Goal: Task Accomplishment & Management: Manage account settings

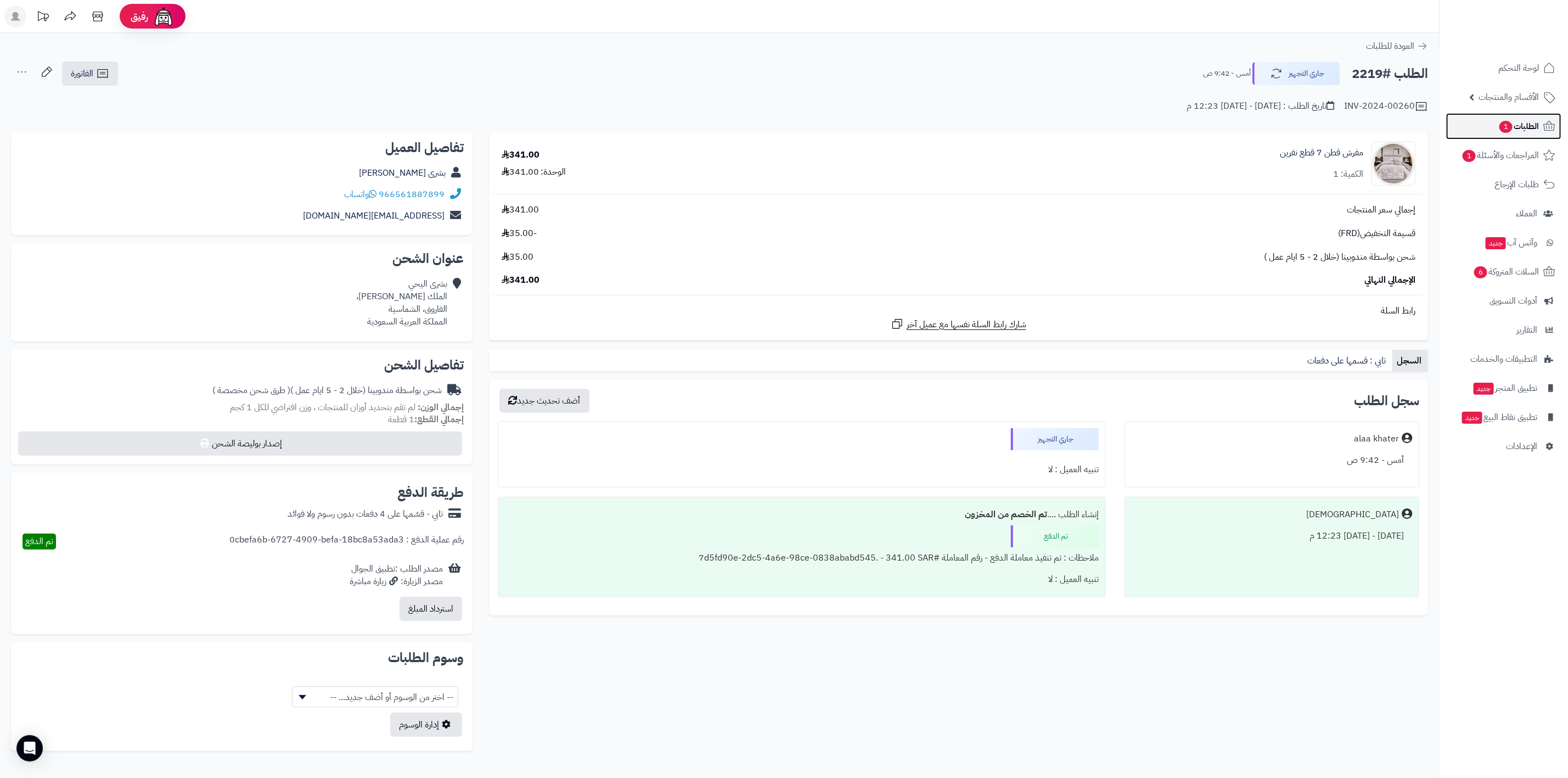
click at [752, 119] on span "الطلبات 1" at bounding box center [1518, 126] width 41 height 15
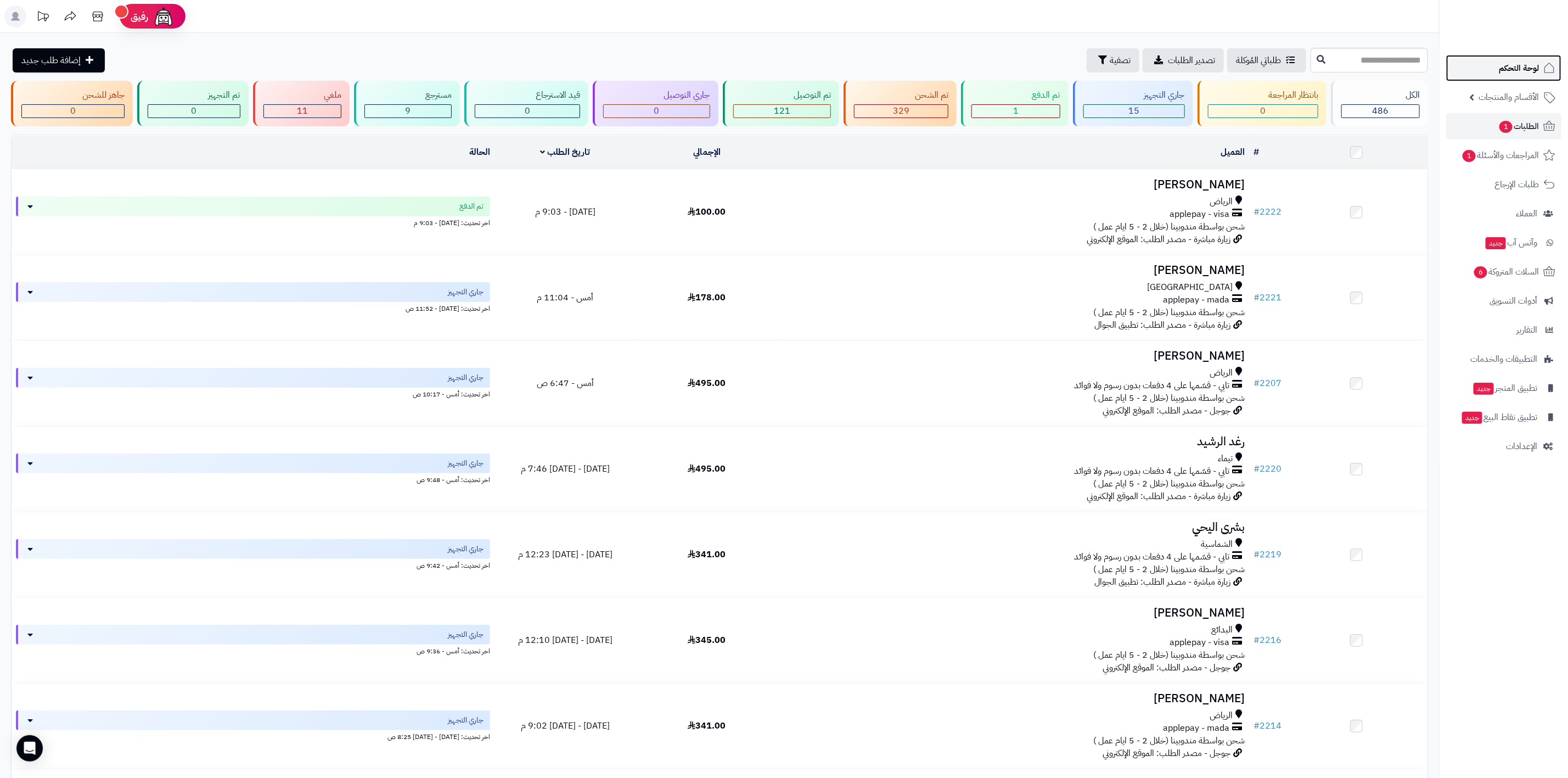
click at [1493, 65] on link "لوحة التحكم" at bounding box center [1504, 68] width 115 height 26
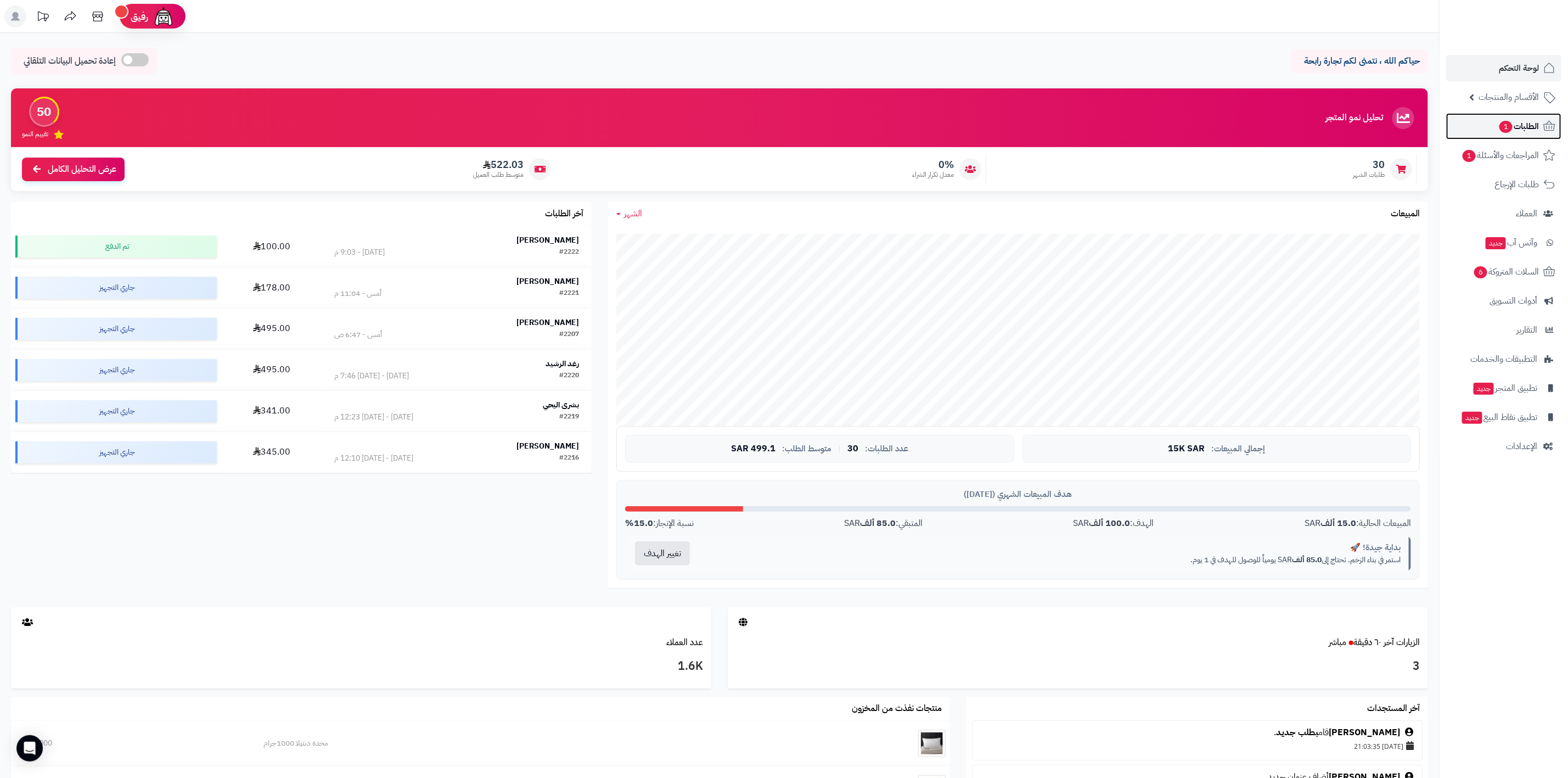
click at [1528, 126] on span "الطلبات 1" at bounding box center [1518, 126] width 41 height 15
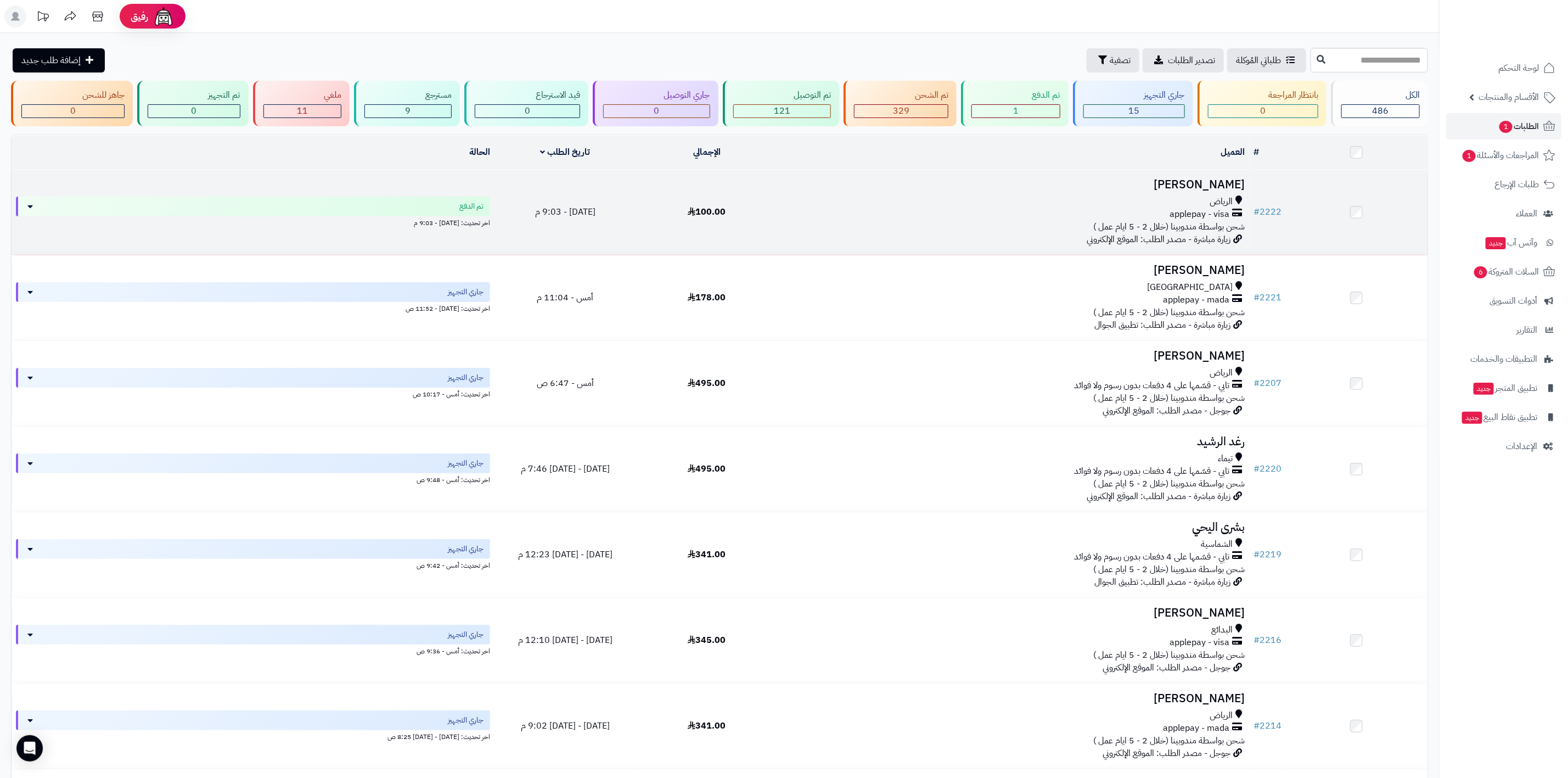
click at [1226, 181] on h3 "[PERSON_NAME]" at bounding box center [1014, 185] width 463 height 13
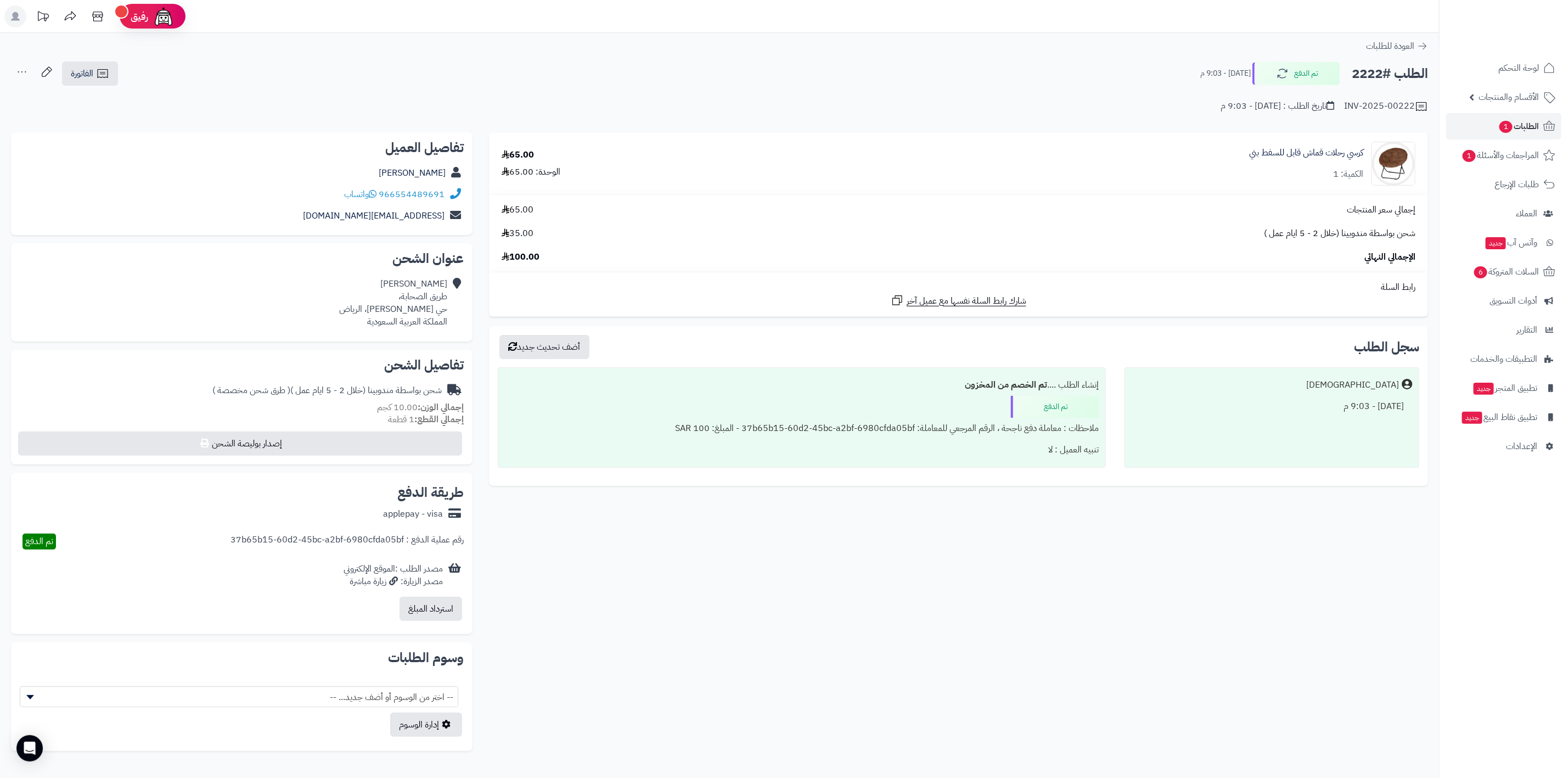
drag, startPoint x: 1051, startPoint y: 104, endPoint x: 1128, endPoint y: 119, distance: 78.4
click at [1128, 119] on div "**********" at bounding box center [719, 93] width 1439 height 63
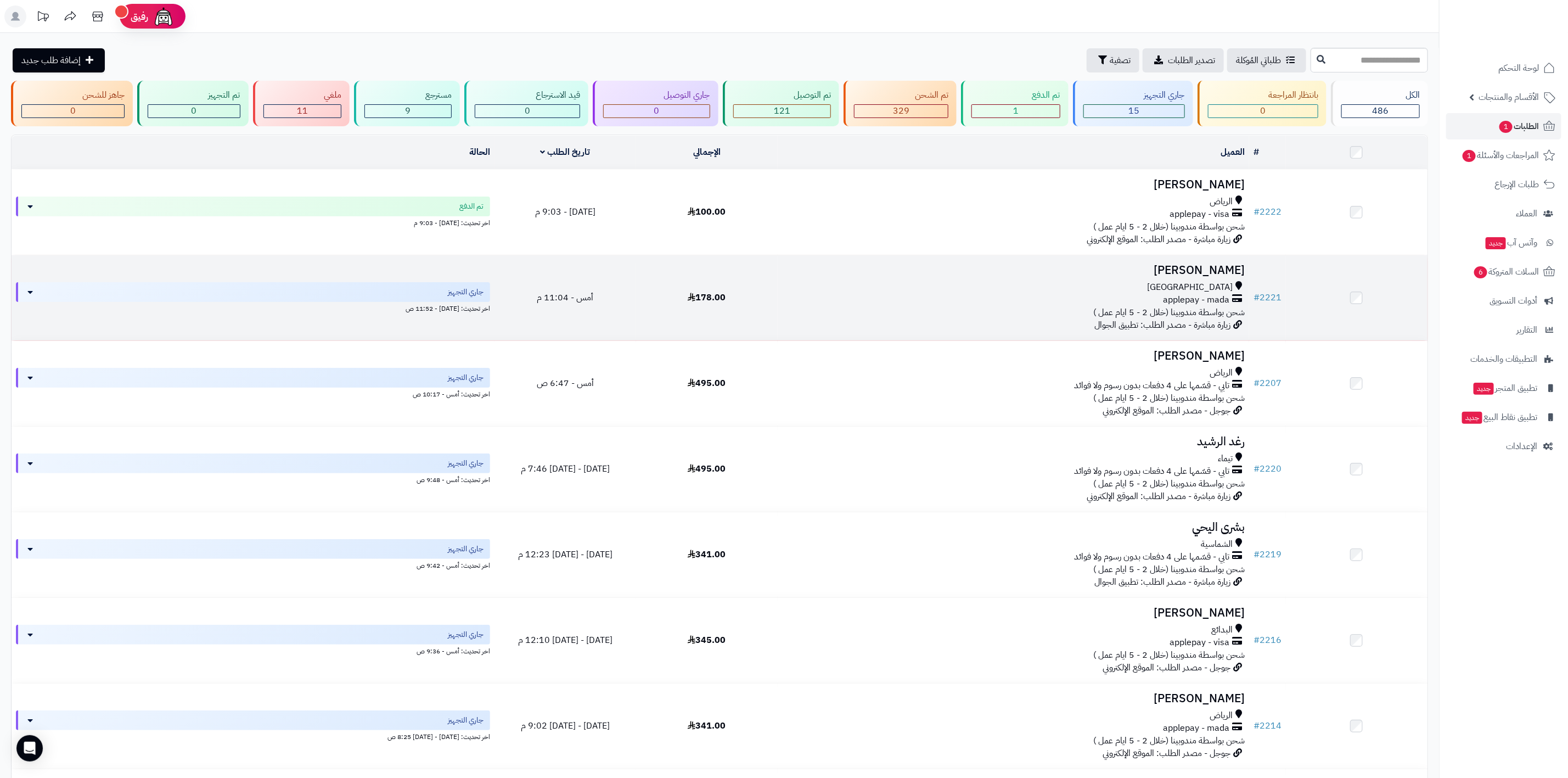
click at [1221, 274] on h3 "[PERSON_NAME]" at bounding box center [1014, 270] width 463 height 13
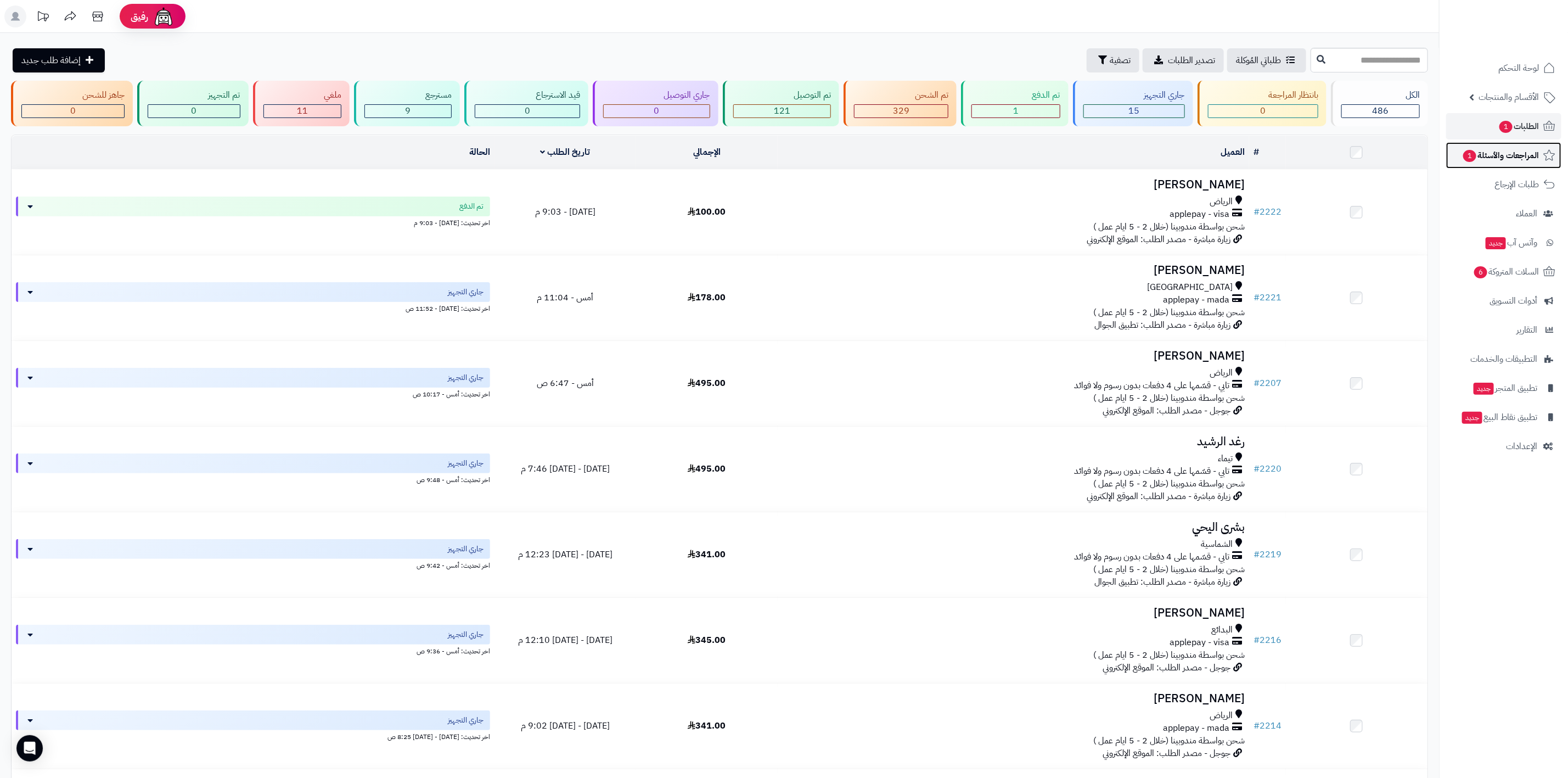
click at [1485, 157] on span "المراجعات والأسئلة 1" at bounding box center [1500, 155] width 77 height 15
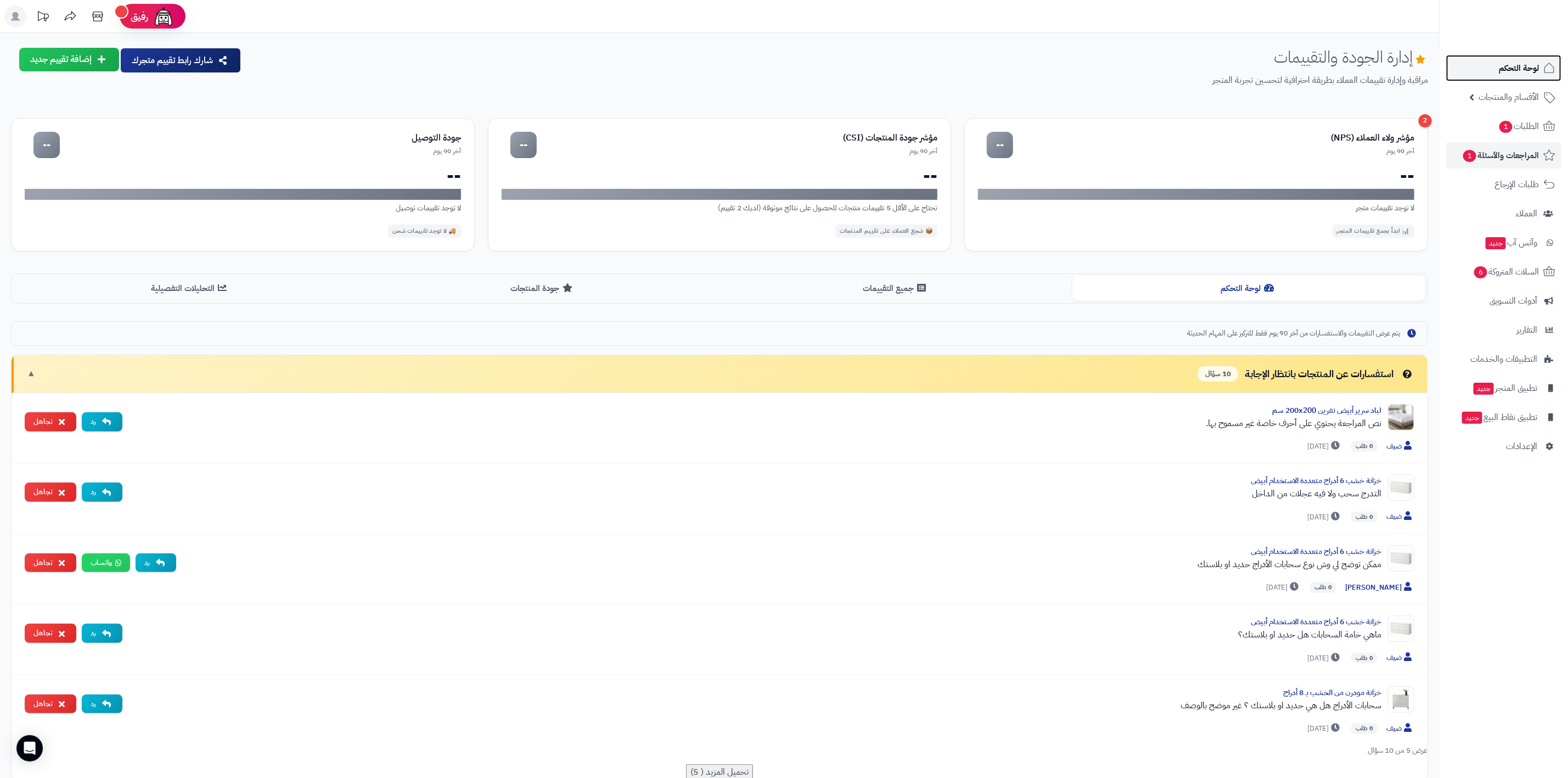
click at [1508, 67] on span "لوحة التحكم" at bounding box center [1518, 67] width 40 height 15
